Goal: Task Accomplishment & Management: Use online tool/utility

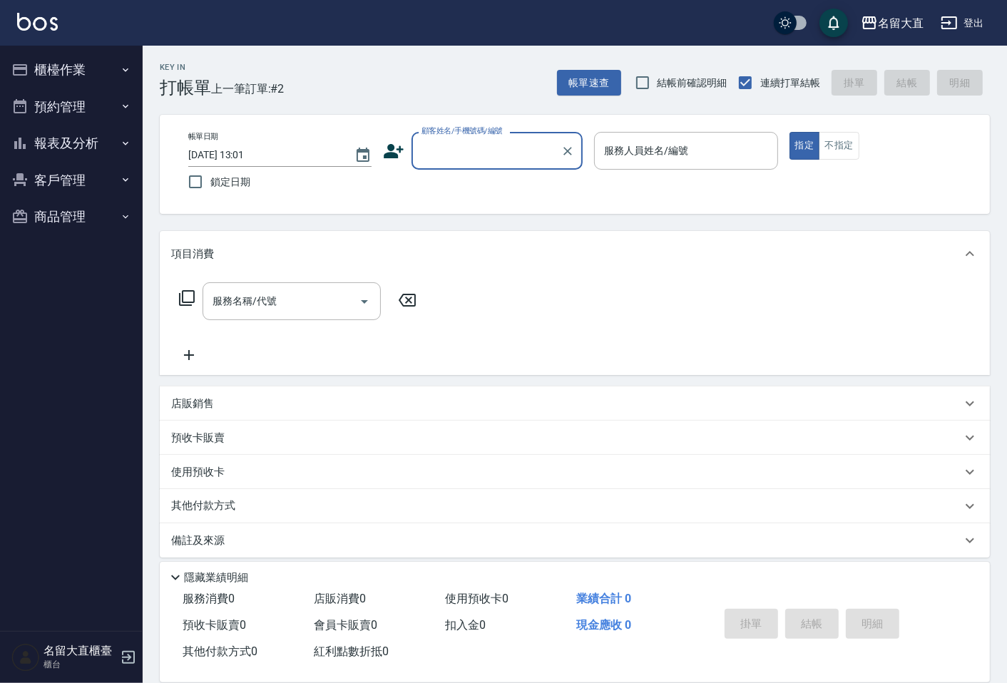
drag, startPoint x: 468, startPoint y: 148, endPoint x: 468, endPoint y: 160, distance: 11.4
click at [468, 150] on input "顧客姓名/手機號碼/編號" at bounding box center [486, 150] width 137 height 25
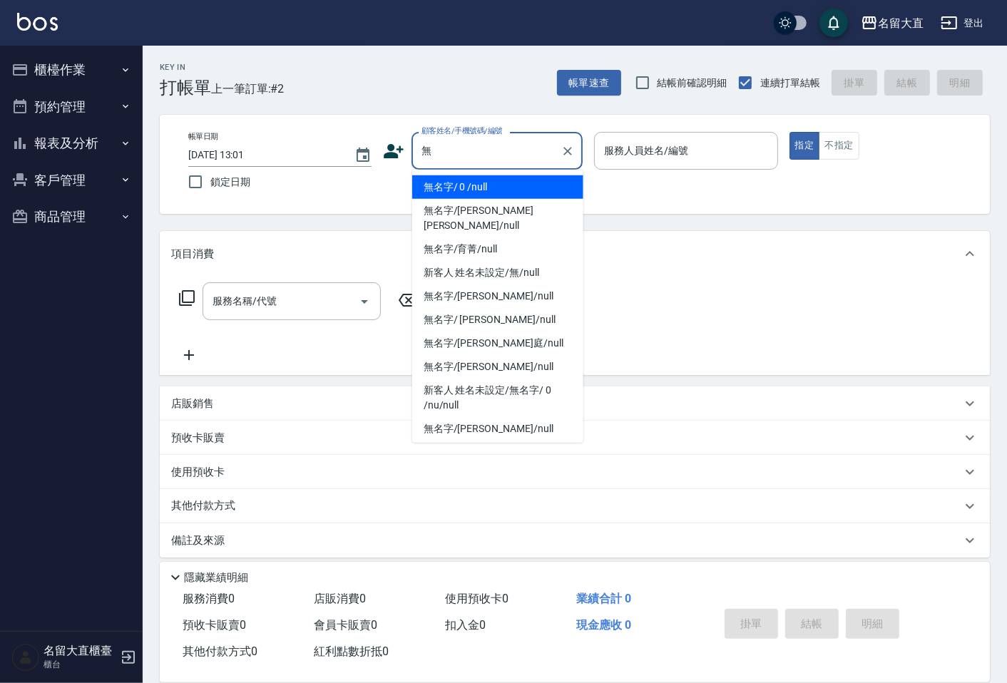
click at [528, 189] on li "無名字/ 0 /null" at bounding box center [497, 187] width 171 height 24
type input "無名字/ 0 /null"
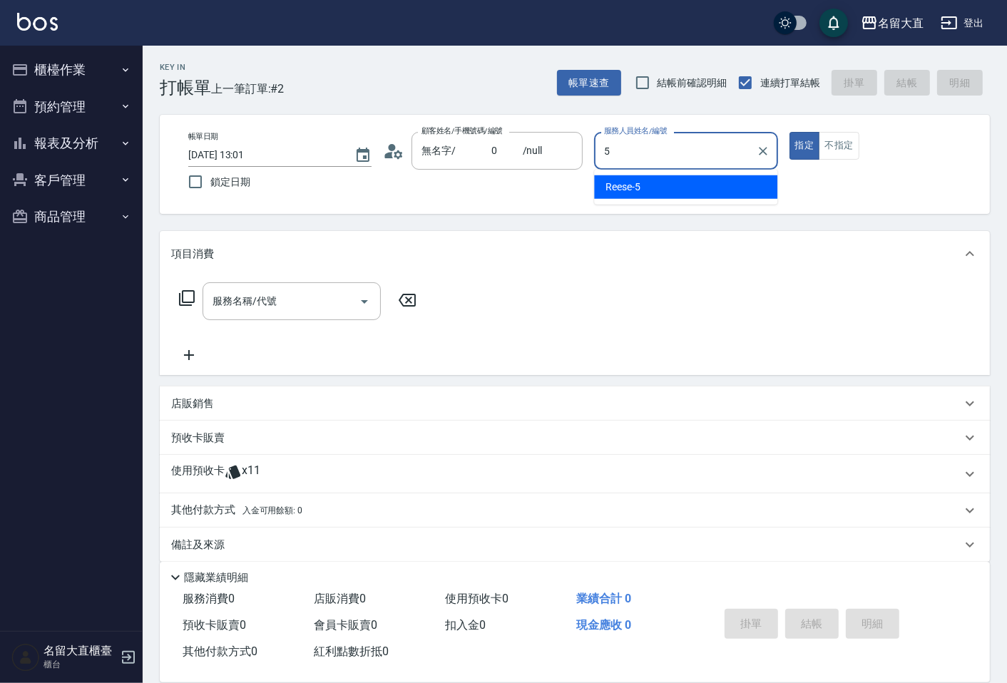
type input "Reese-5"
type button "true"
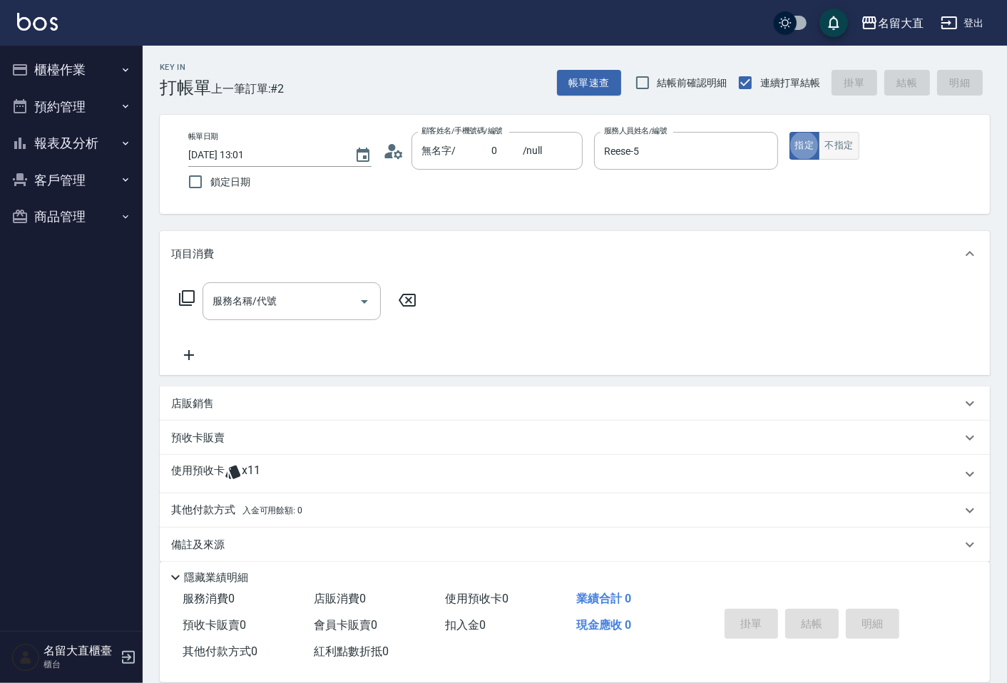
click at [842, 148] on button "不指定" at bounding box center [839, 146] width 40 height 28
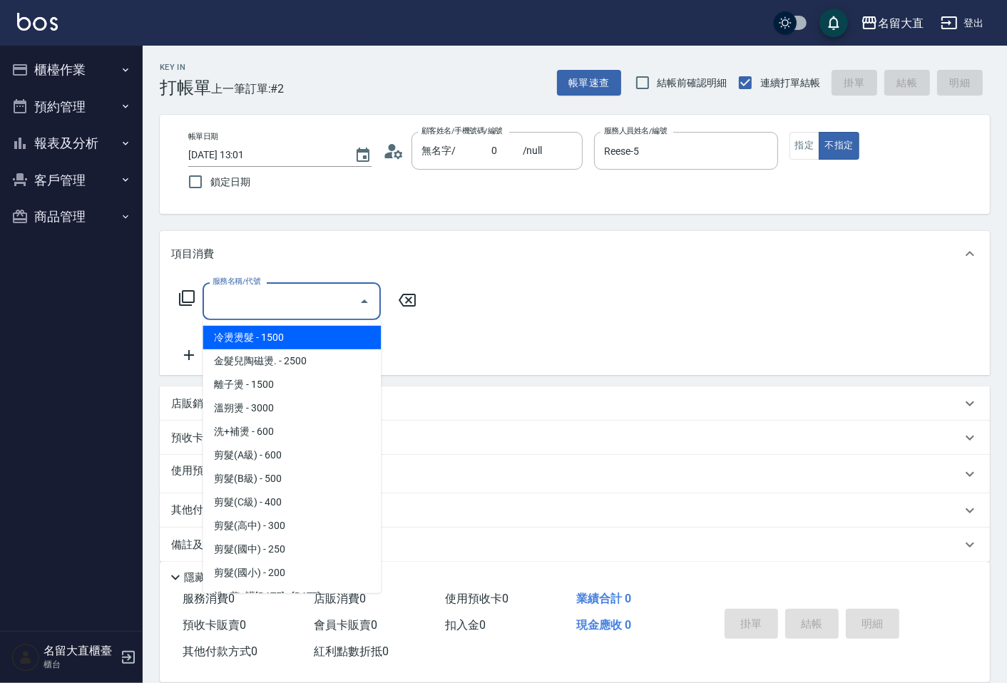
click at [239, 314] on input "服務名稱/代號" at bounding box center [281, 301] width 144 height 25
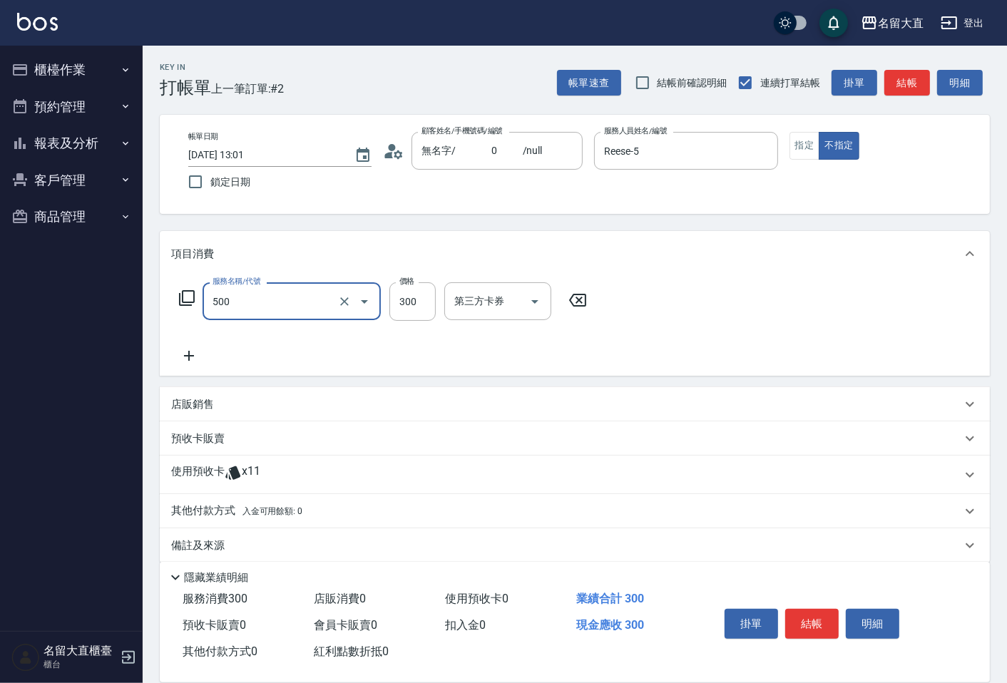
type input "洗髮(500)"
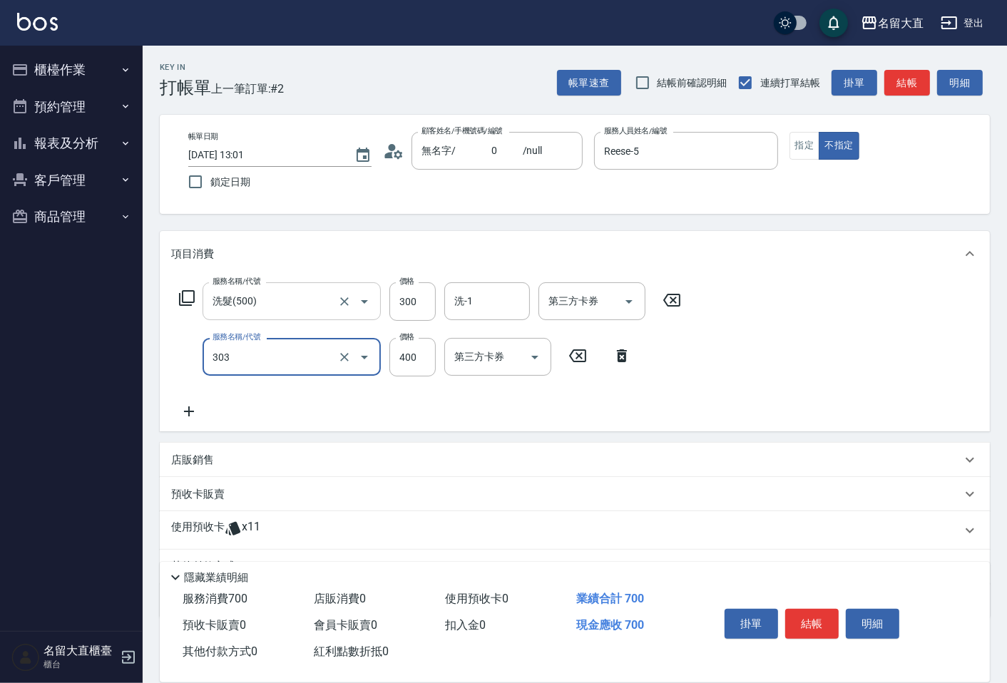
type input "剪髮(C級)(303)"
type input "350"
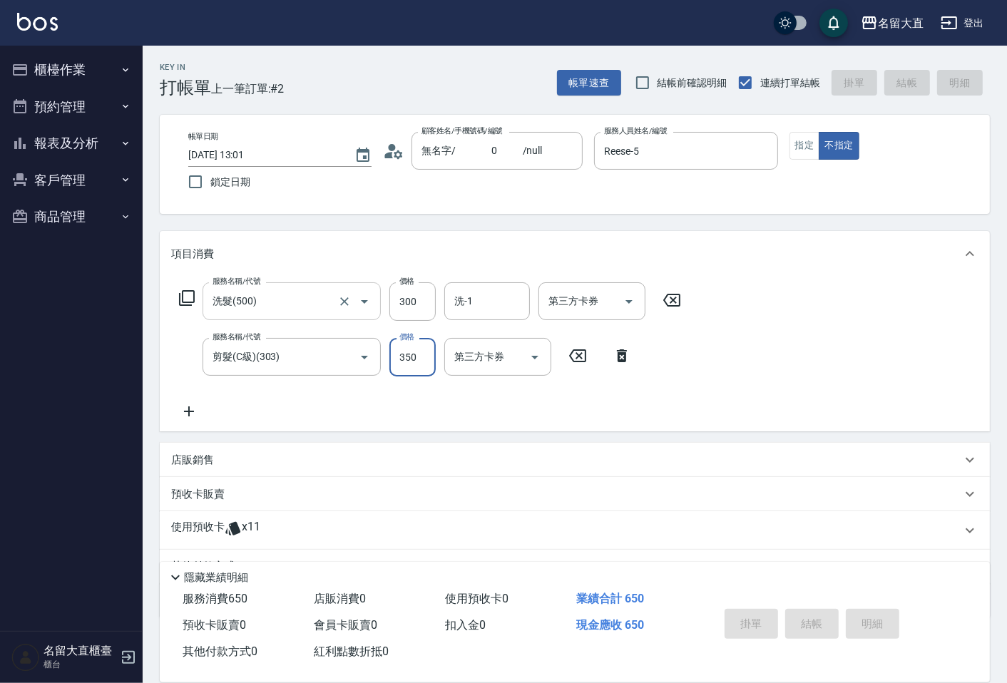
type input "[DATE] 13:40"
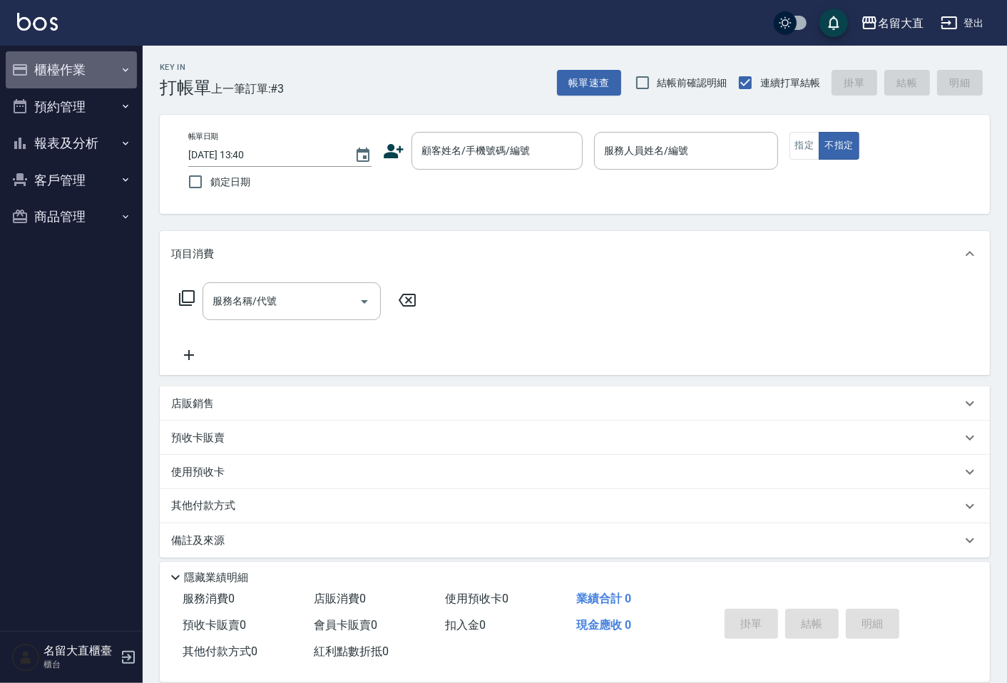
drag, startPoint x: 239, startPoint y: 314, endPoint x: 58, endPoint y: 70, distance: 303.8
click at [58, 70] on button "櫃檯作業" at bounding box center [71, 69] width 131 height 37
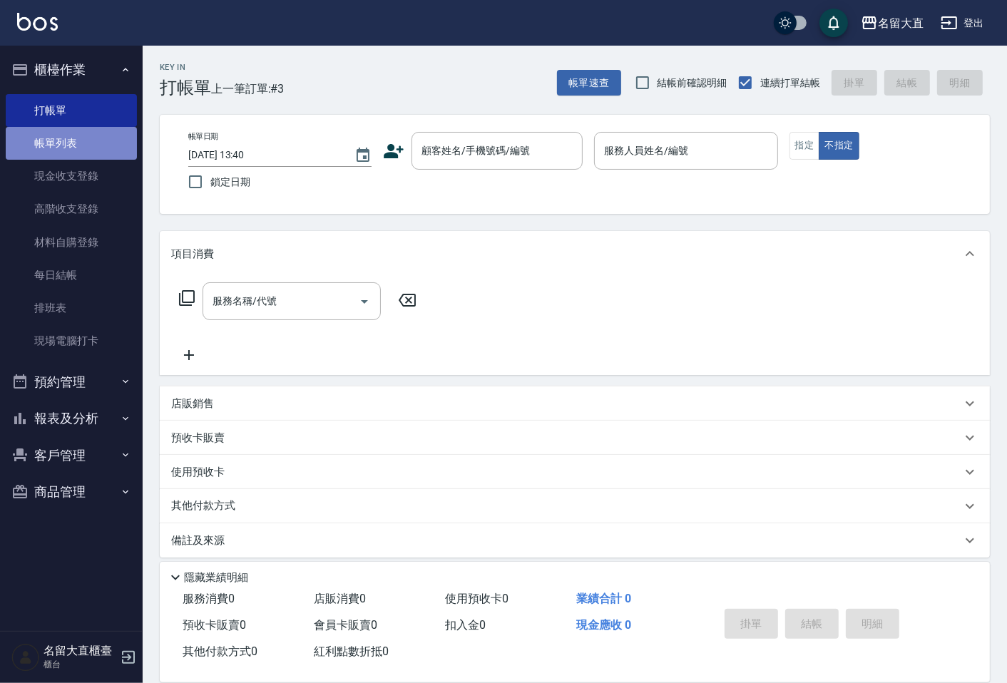
click at [47, 143] on link "帳單列表" at bounding box center [71, 143] width 131 height 33
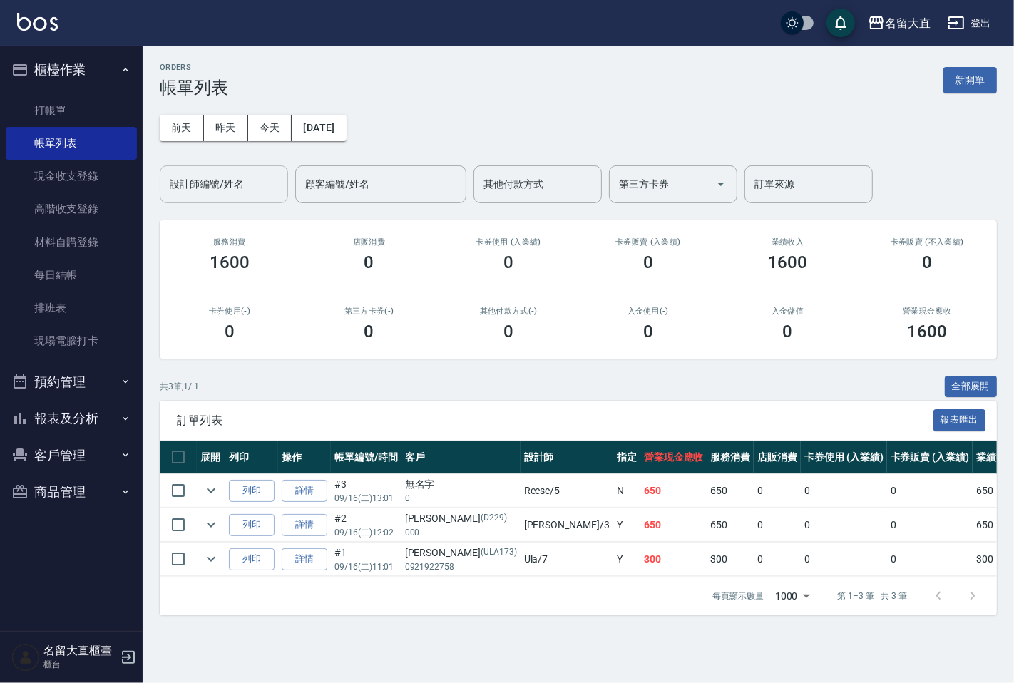
click at [240, 188] on input "設計師編號/姓名" at bounding box center [224, 184] width 116 height 25
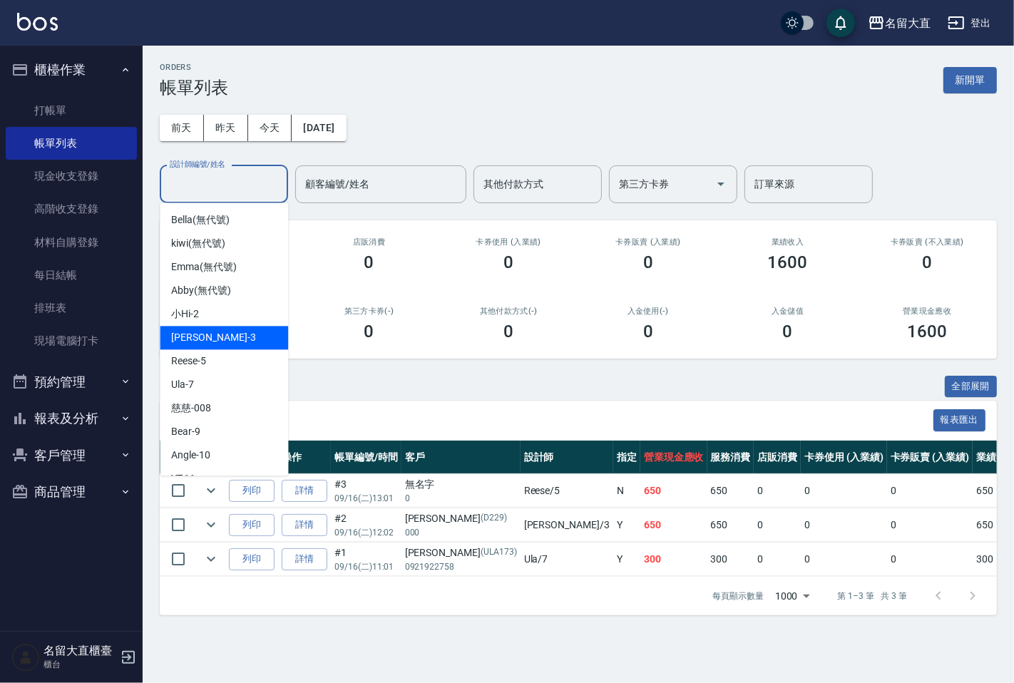
click at [207, 334] on span "[PERSON_NAME]3" at bounding box center [213, 337] width 84 height 15
type input "[PERSON_NAME]3"
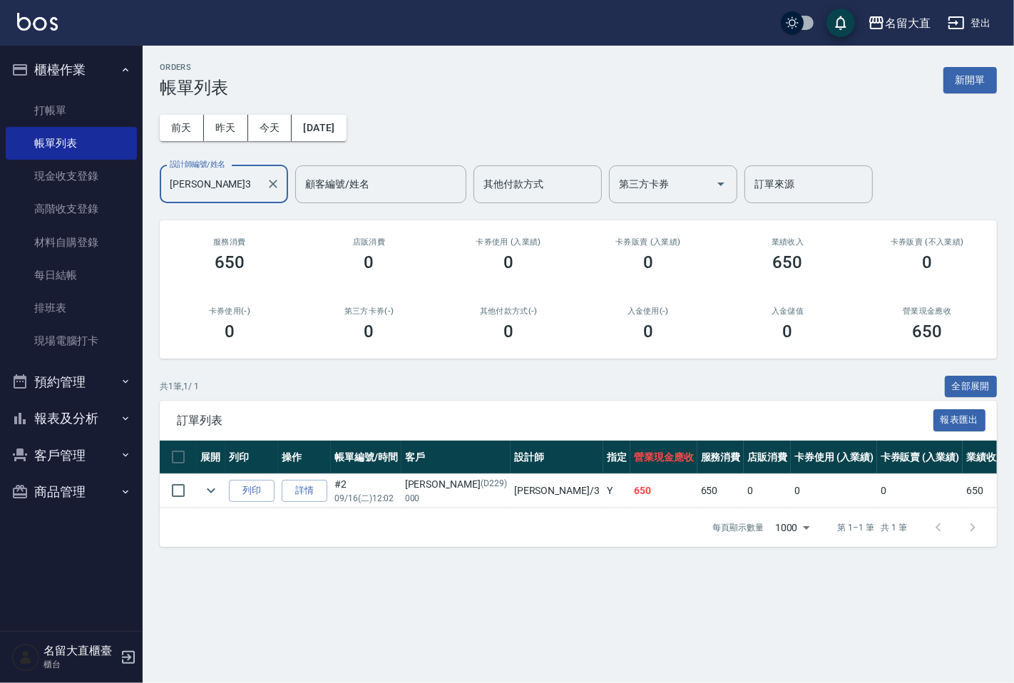
drag, startPoint x: 823, startPoint y: 616, endPoint x: 802, endPoint y: 632, distance: 26.0
drag, startPoint x: 802, startPoint y: 632, endPoint x: 207, endPoint y: 489, distance: 612.2
click at [207, 489] on icon "expand row" at bounding box center [211, 490] width 17 height 17
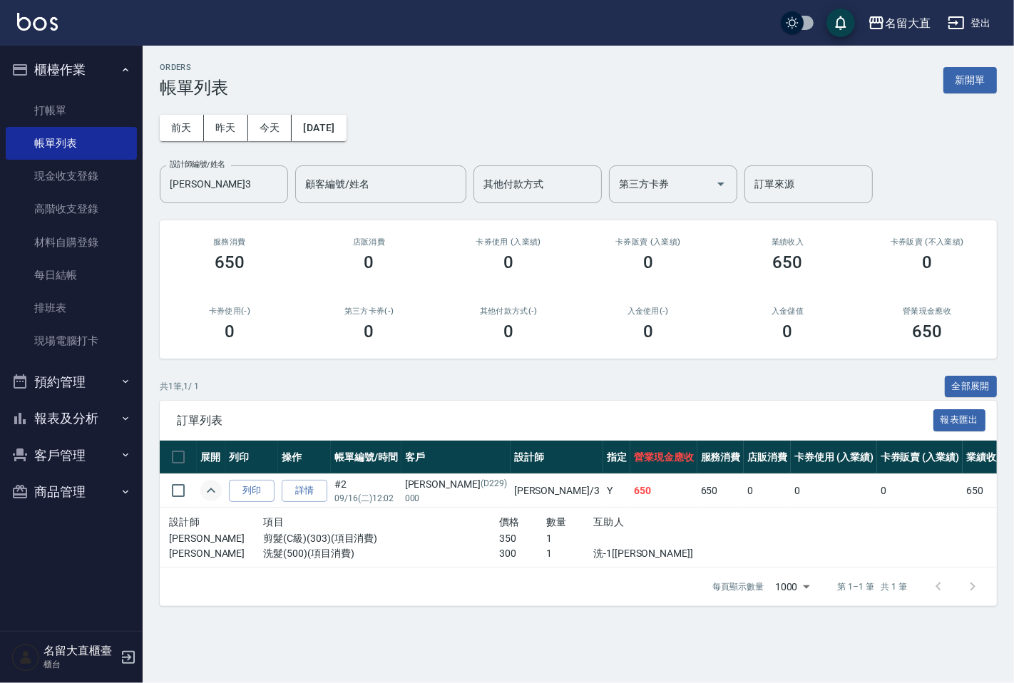
click at [207, 489] on icon "expand row" at bounding box center [211, 490] width 17 height 17
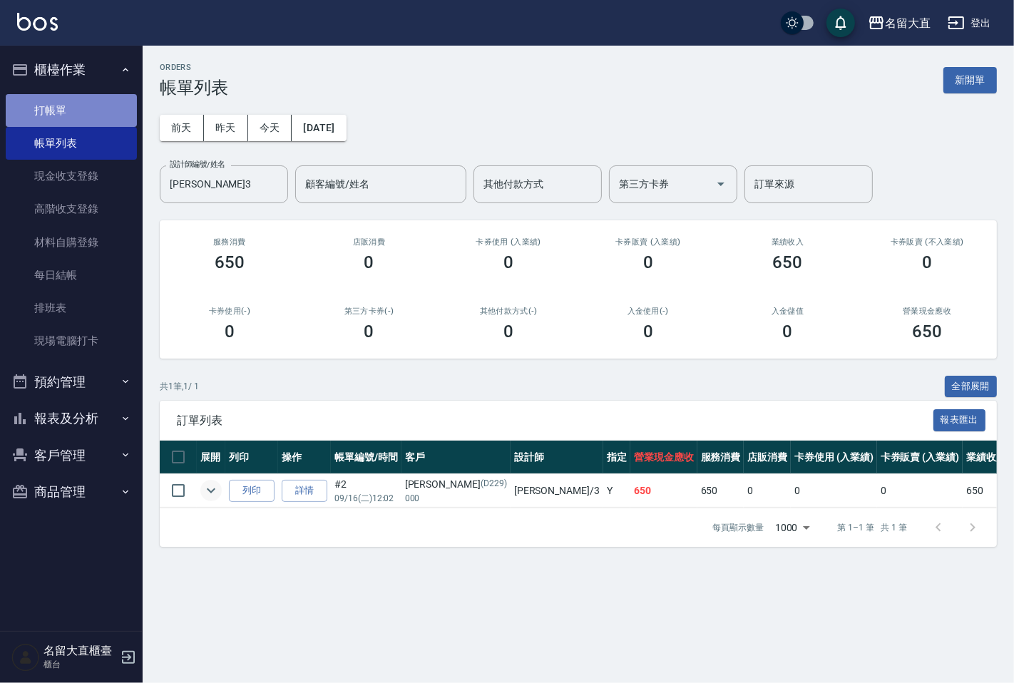
click at [61, 103] on link "打帳單" at bounding box center [71, 110] width 131 height 33
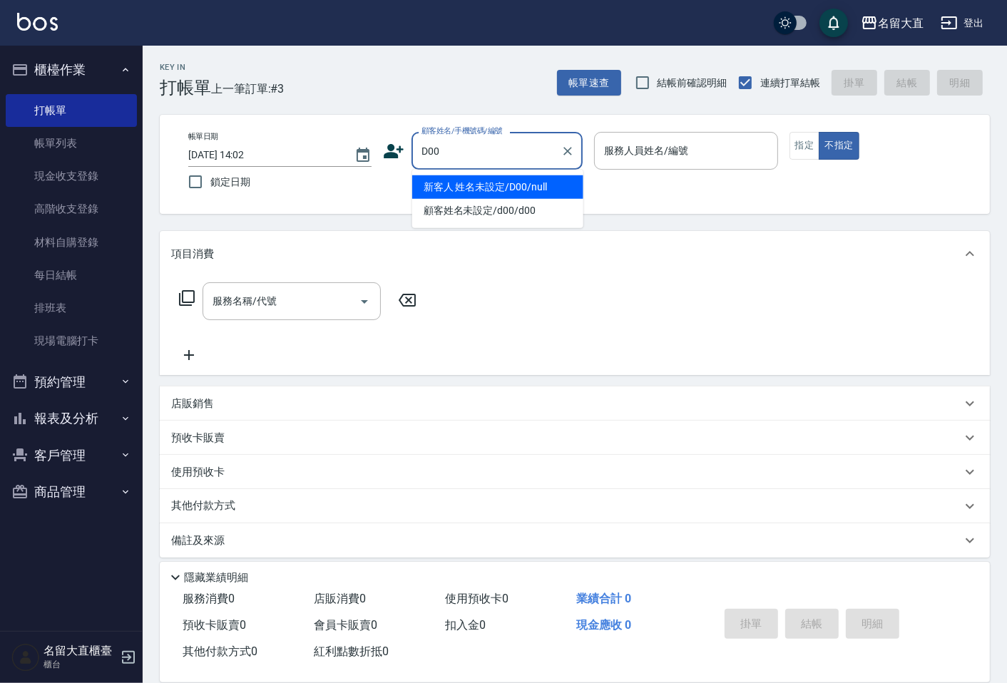
type input "新客人 姓名未設定/D00/null"
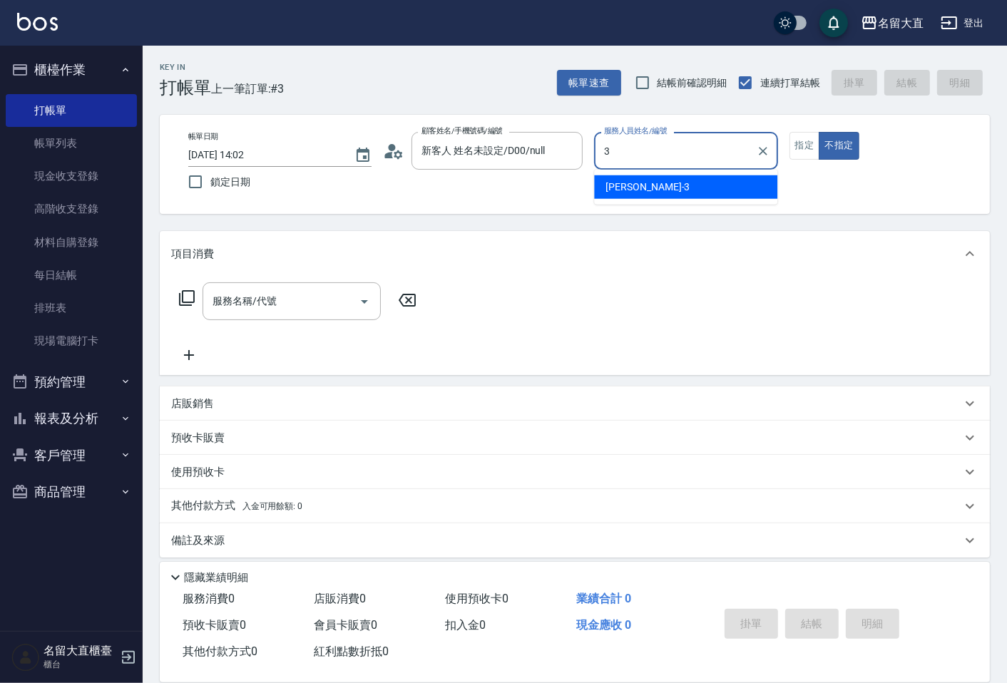
type input "[PERSON_NAME]3"
type button "false"
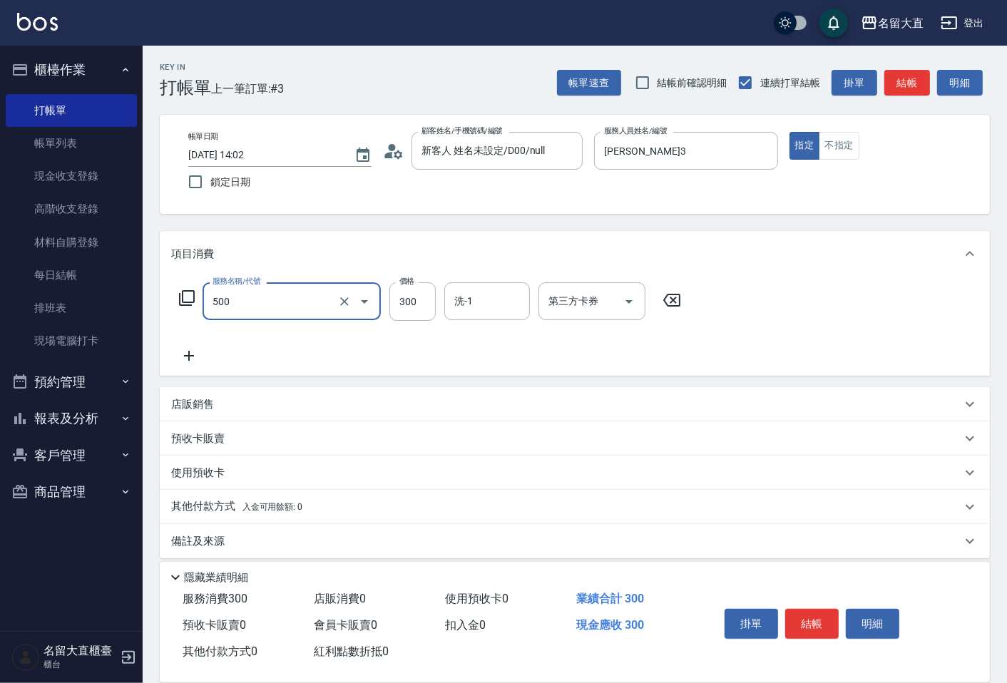
type input "洗髮(500)"
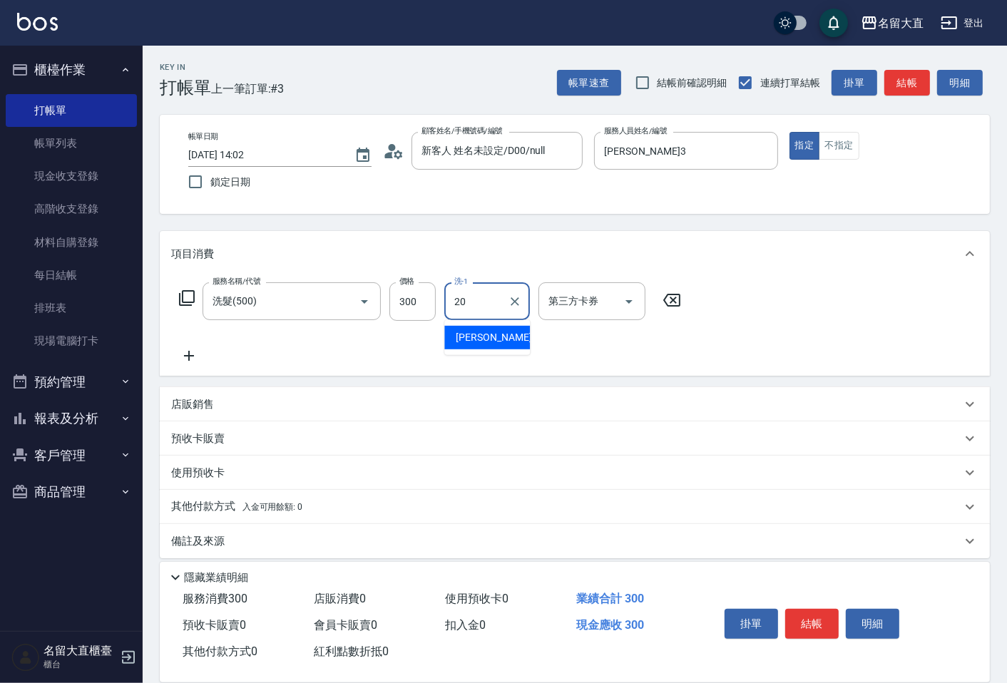
type input "詩雅-20"
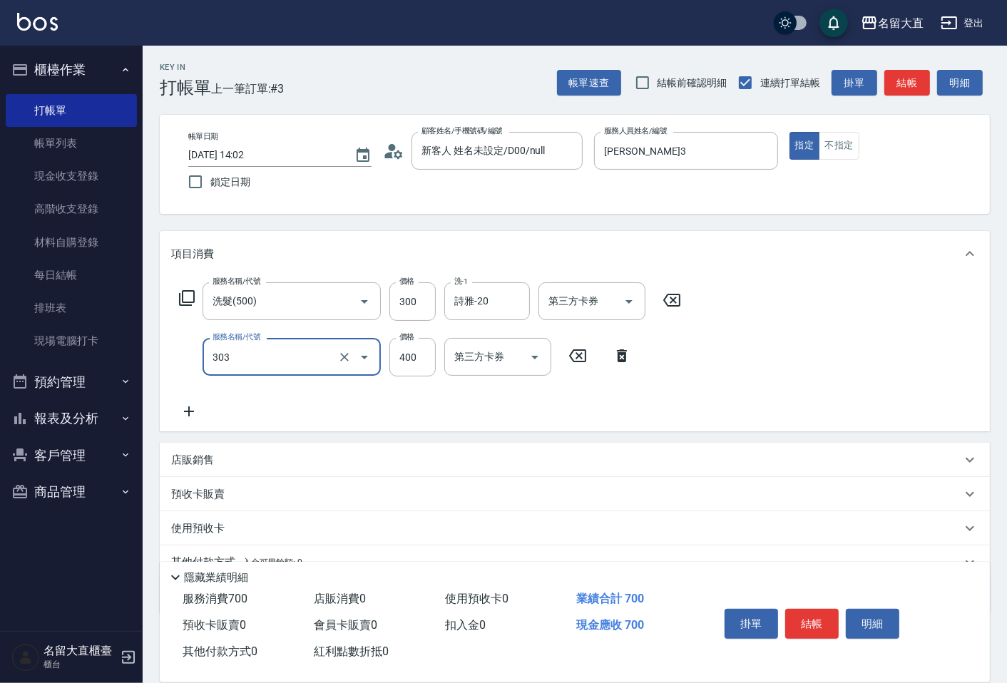
type input "剪髮(C級)(303)"
type input "350"
click at [823, 623] on button "結帳" at bounding box center [811, 624] width 53 height 30
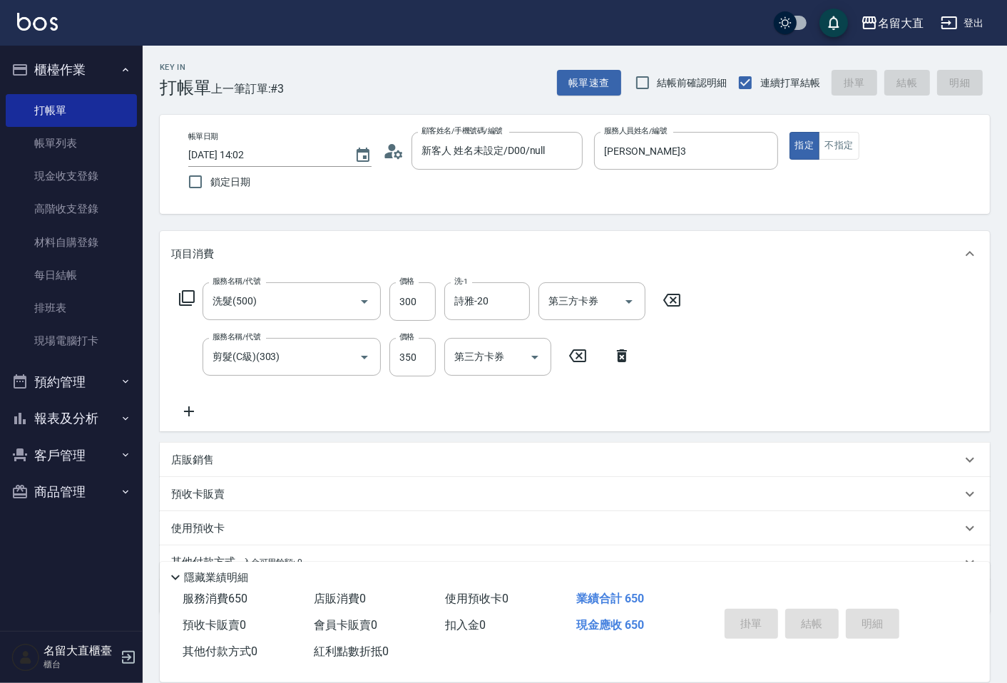
type input "[DATE] 14:03"
